Goal: Information Seeking & Learning: Understand process/instructions

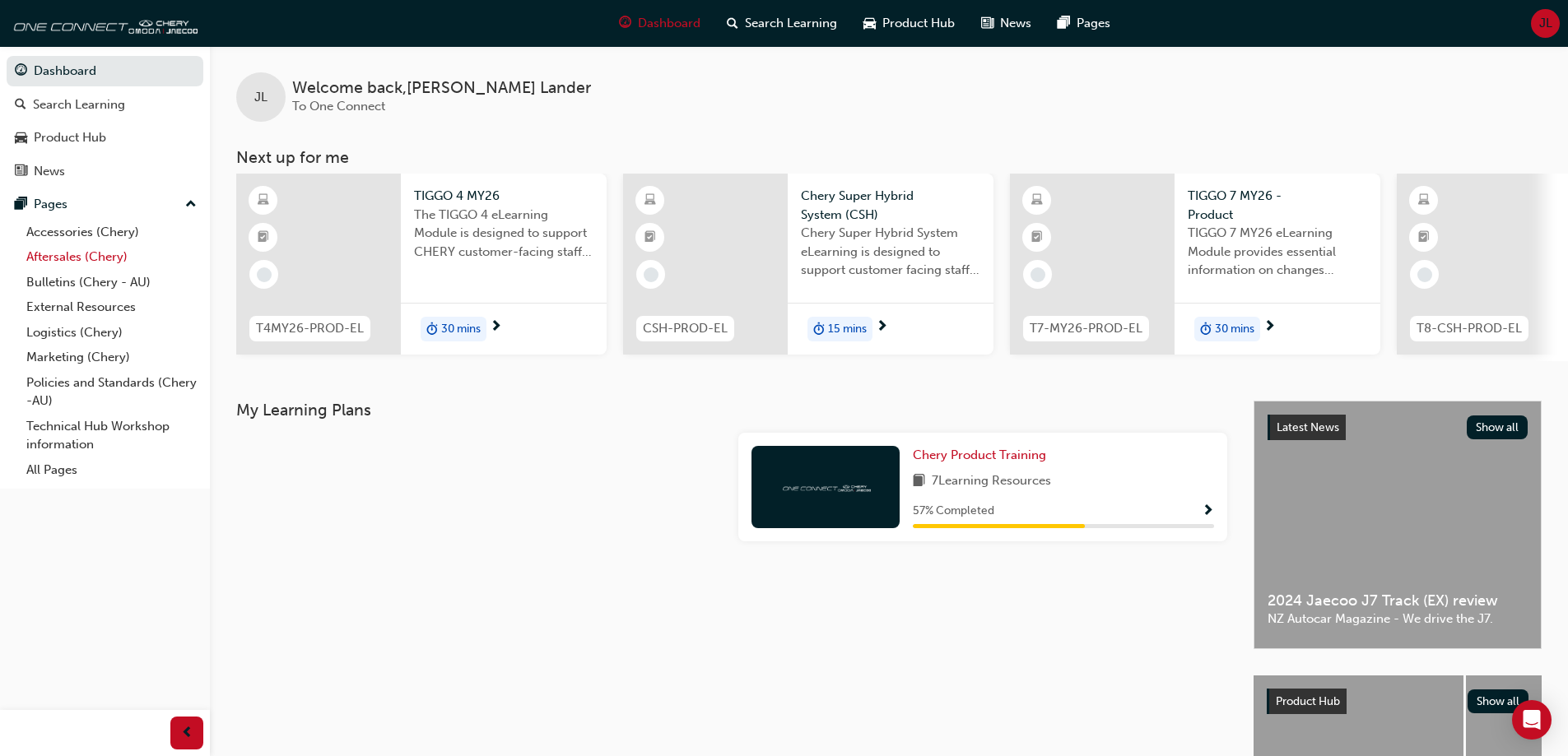
click at [55, 261] on link "Aftersales (Chery)" at bounding box center [112, 257] width 184 height 25
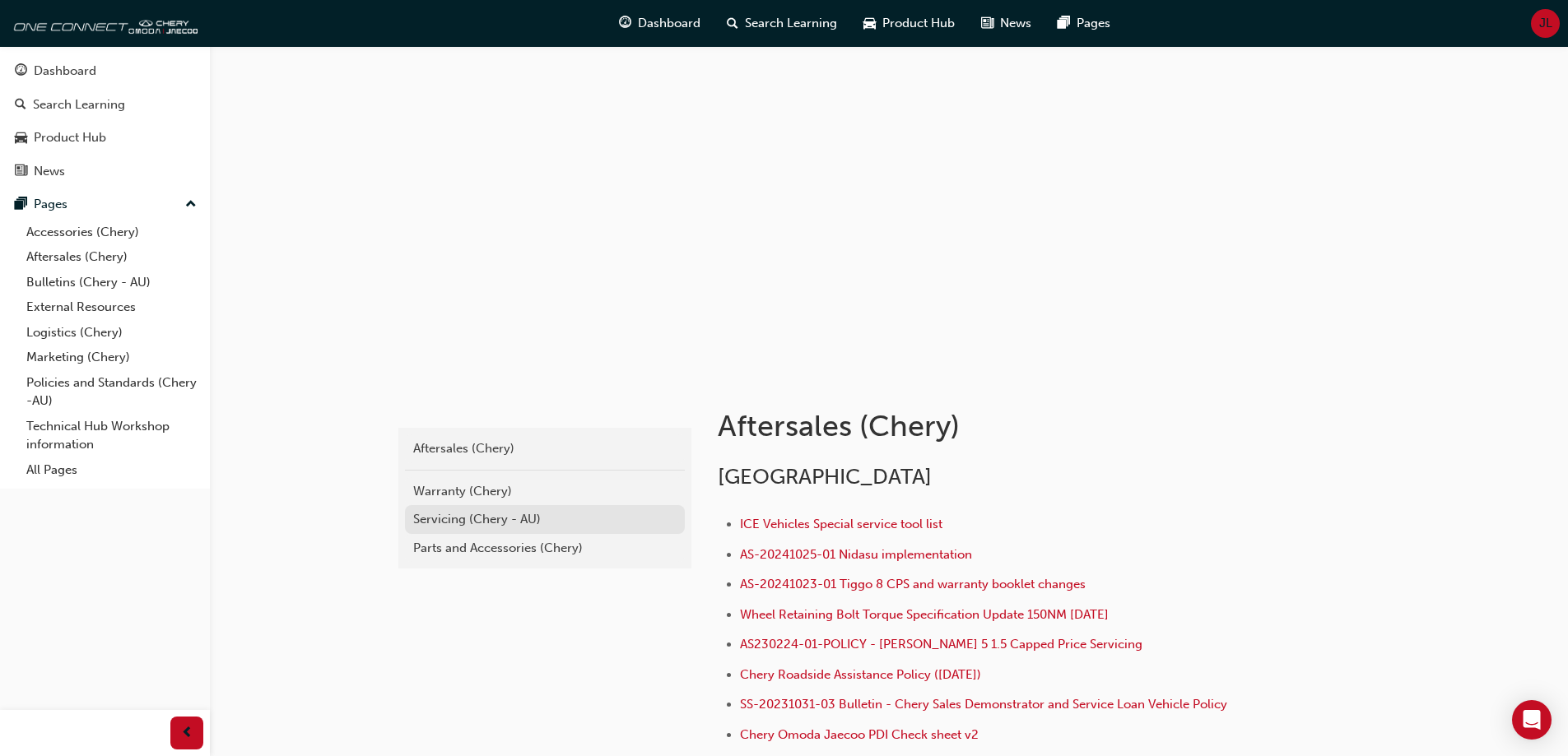
click at [434, 520] on div "Servicing (Chery - AU)" at bounding box center [545, 520] width 263 height 19
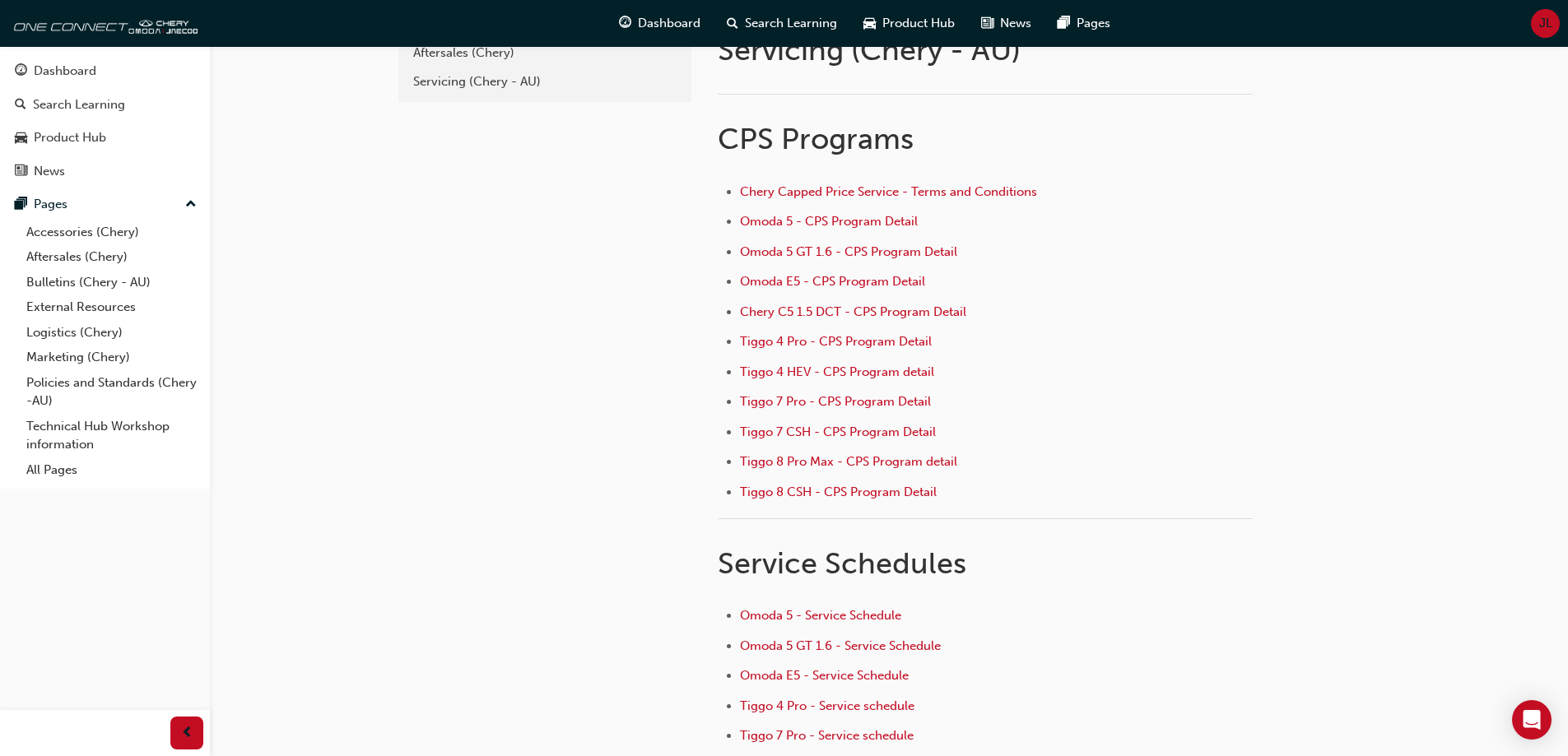
scroll to position [164, 0]
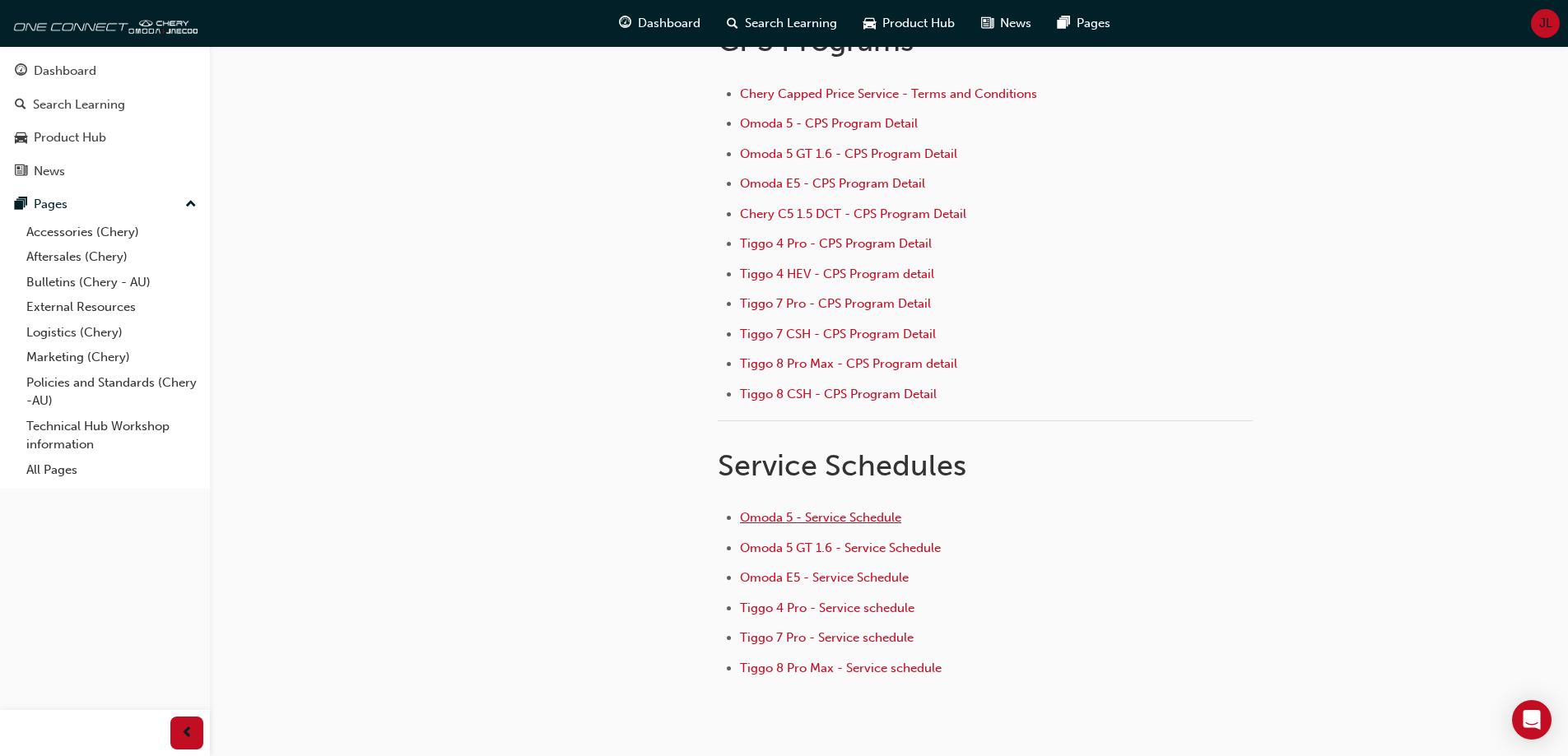
click at [833, 515] on span "Omoda 5 - Service Schedule" at bounding box center [821, 518] width 161 height 15
